Goal: Task Accomplishment & Management: Manage account settings

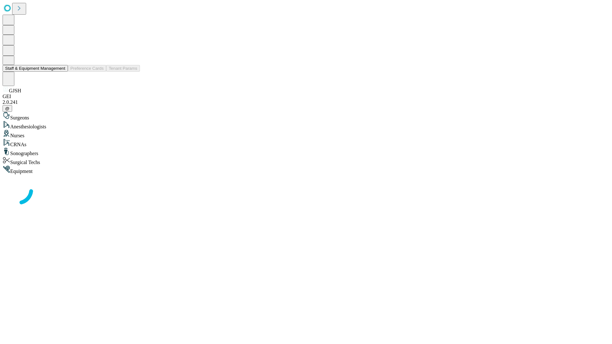
click at [61, 72] on button "Staff & Equipment Management" at bounding box center [35, 68] width 65 height 7
